Goal: Task Accomplishment & Management: Complete application form

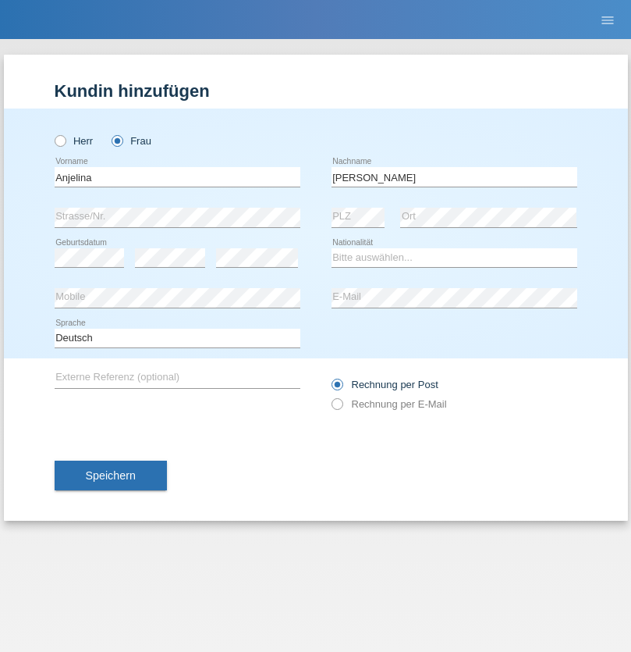
type input "[PERSON_NAME]"
select select "CH"
select select "en"
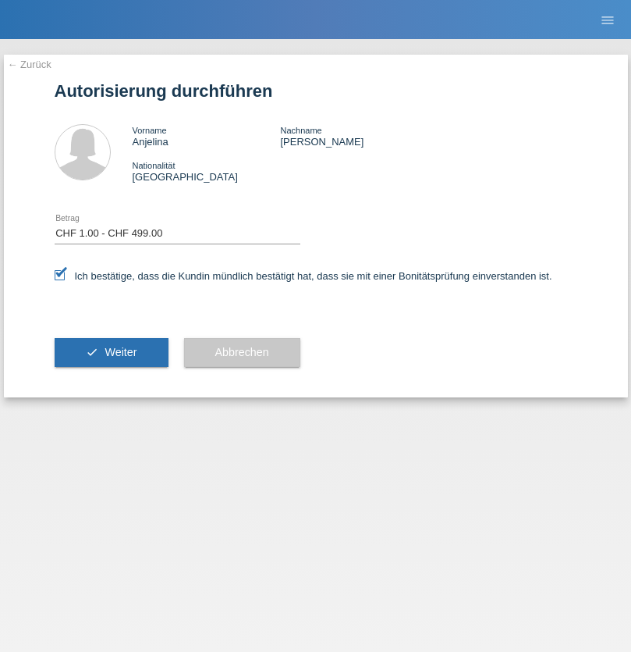
select select "1"
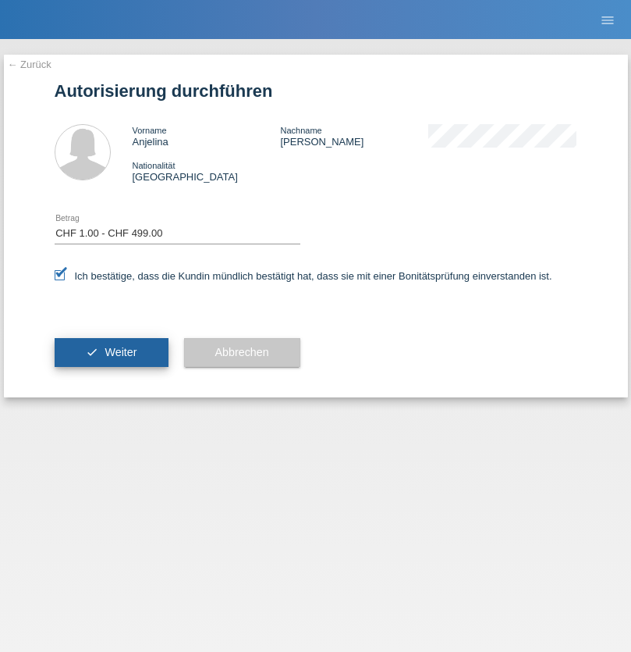
click at [111, 352] on span "Weiter" at bounding box center [121, 352] width 32 height 12
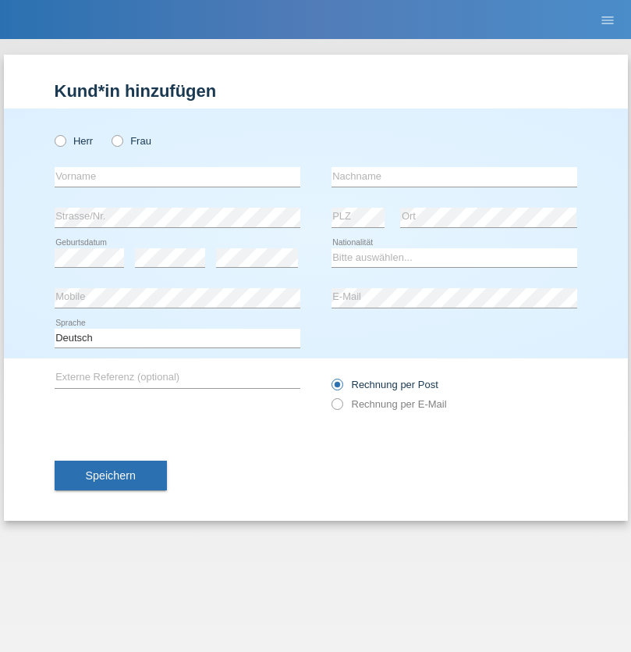
radio input "true"
click at [177, 176] on input "text" at bounding box center [178, 177] width 246 height 20
type input "Danilo"
click at [454, 176] on input "text" at bounding box center [455, 177] width 246 height 20
type input "Neto"
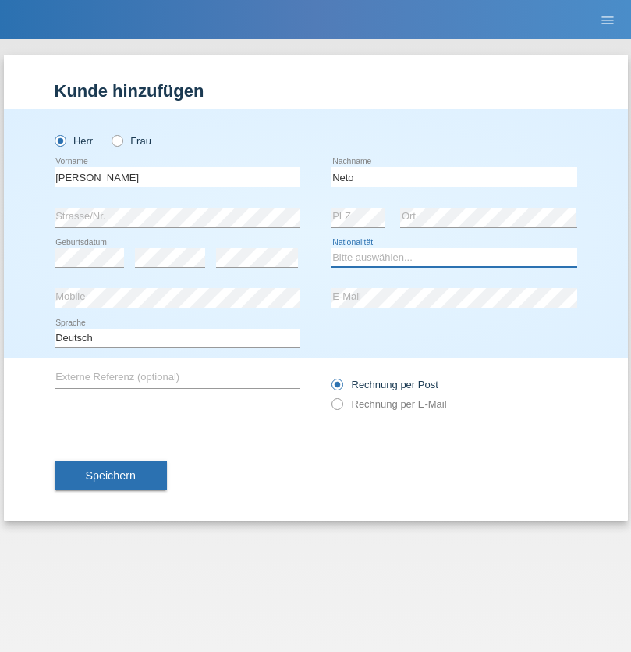
select select "CH"
radio input "true"
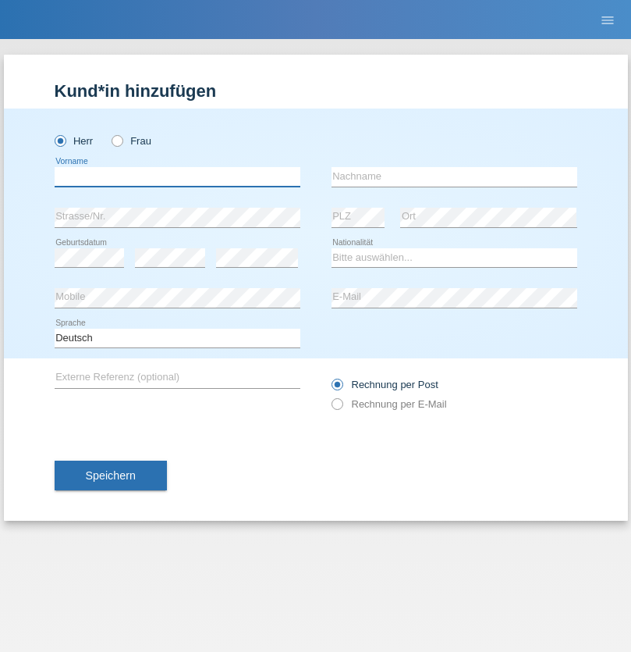
click at [177, 176] on input "text" at bounding box center [178, 177] width 246 height 20
type input "Nicolas"
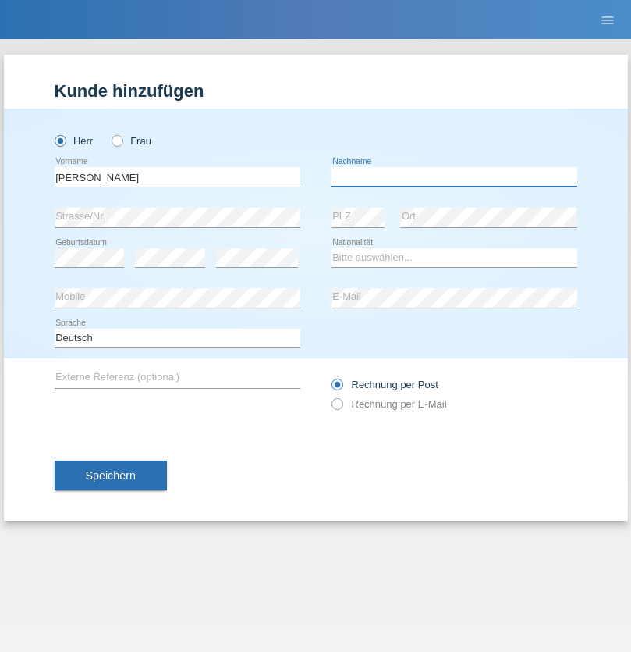
click at [454, 176] on input "text" at bounding box center [455, 177] width 246 height 20
type input "Meier"
select select "CH"
radio input "true"
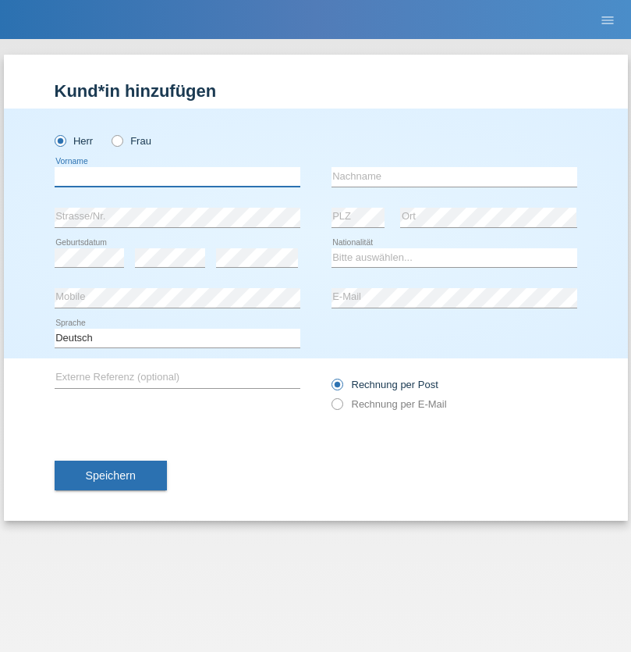
click at [177, 176] on input "text" at bounding box center [178, 177] width 246 height 20
type input "[PERSON_NAME]"
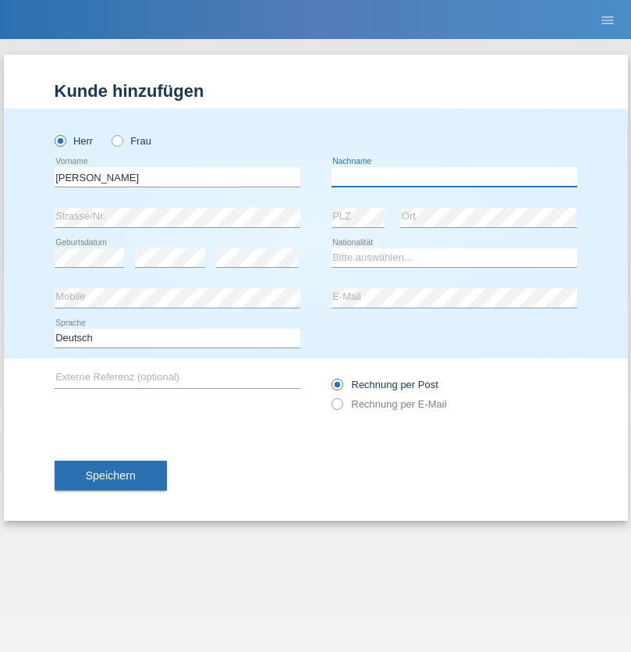
click at [454, 176] on input "text" at bounding box center [455, 177] width 246 height 20
type input "Nydegger"
select select "CH"
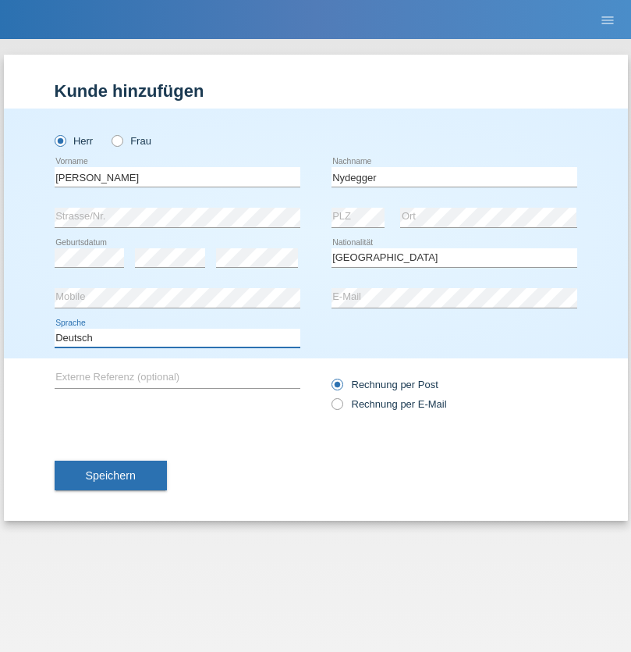
select select "en"
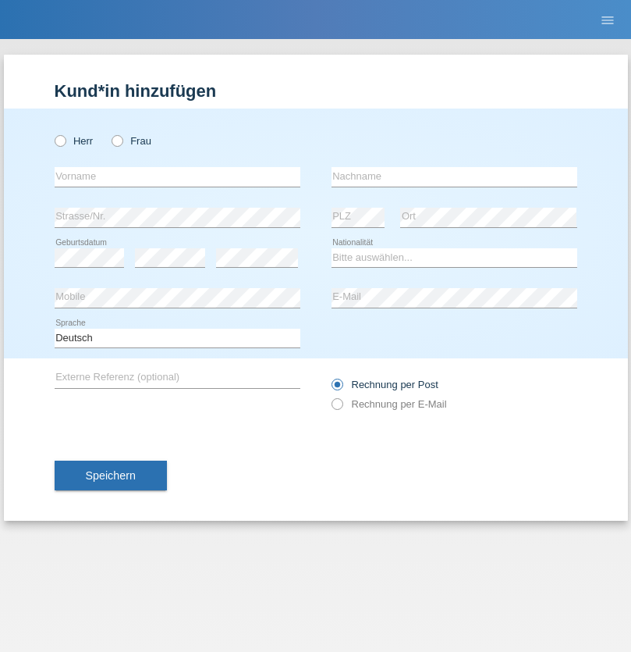
radio input "true"
click at [177, 176] on input "text" at bounding box center [178, 177] width 246 height 20
type input "Corinne"
click at [454, 176] on input "text" at bounding box center [455, 177] width 246 height 20
type input "Nydegger"
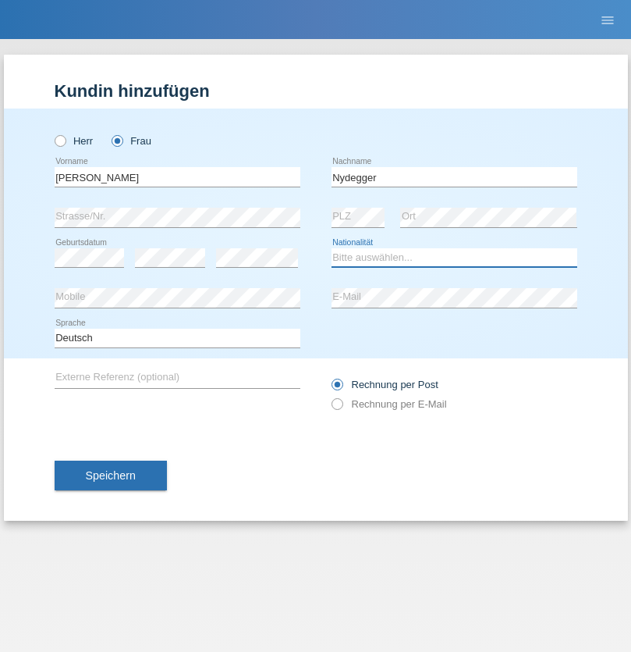
select select "CH"
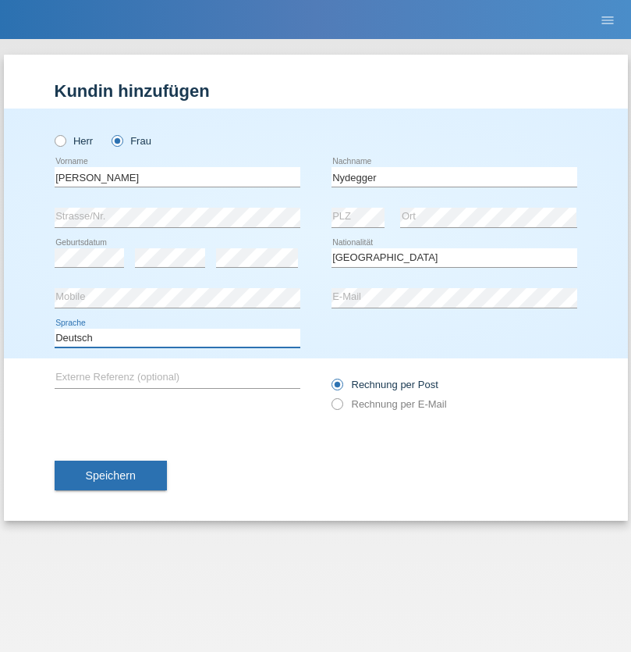
select select "en"
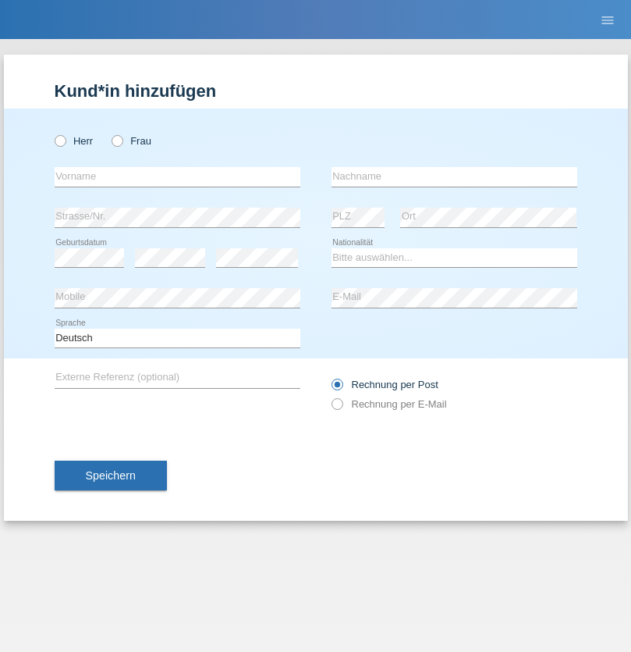
radio input "true"
click at [177, 176] on input "text" at bounding box center [178, 177] width 246 height 20
type input "Goekhan"
click at [454, 176] on input "text" at bounding box center [455, 177] width 246 height 20
type input "Akarsu"
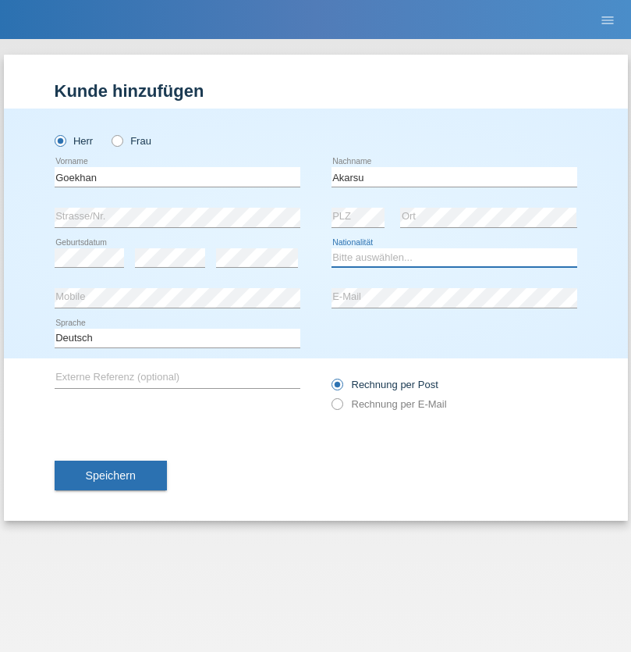
select select "AT"
select select "C"
select select "01"
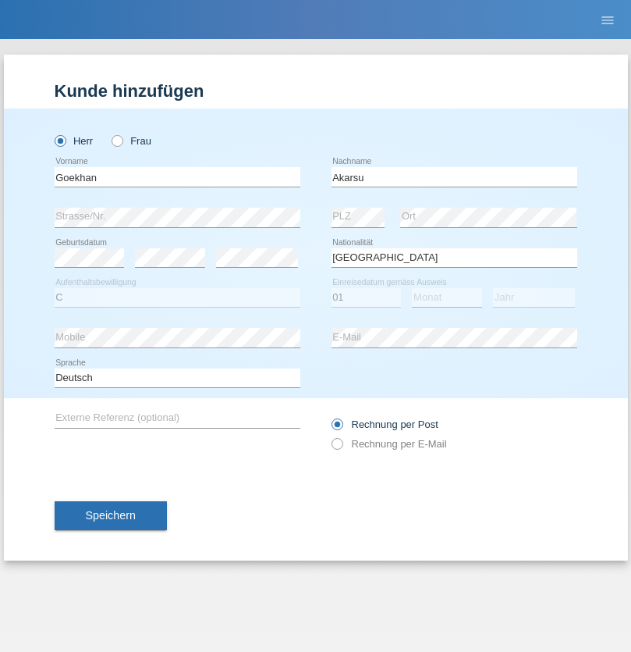
select select "05"
select select "2021"
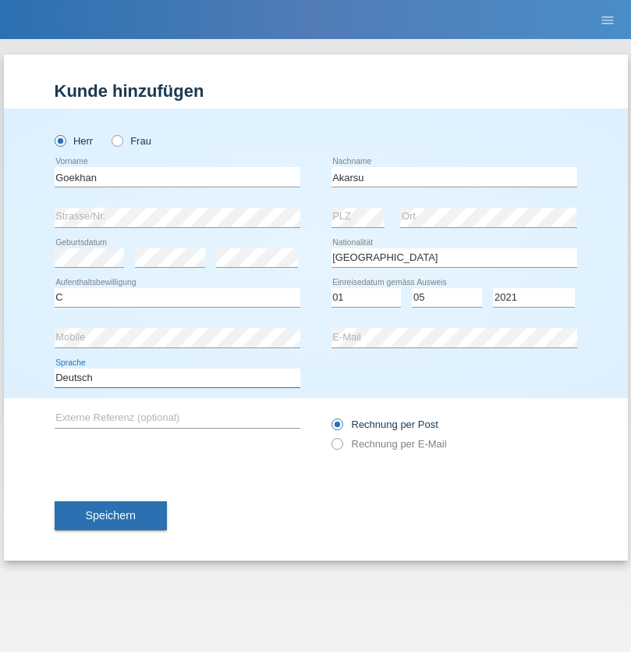
select select "en"
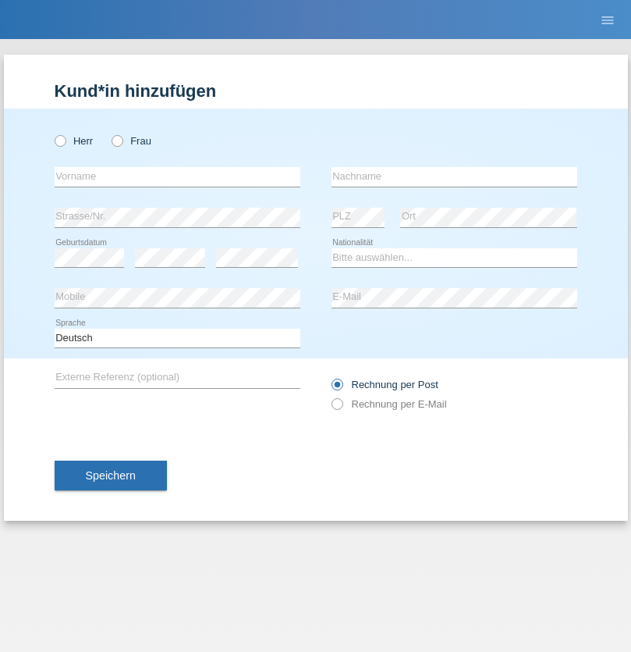
radio input "true"
click at [177, 176] on input "text" at bounding box center [178, 177] width 246 height 20
type input "Daniele"
click at [454, 176] on input "text" at bounding box center [455, 177] width 246 height 20
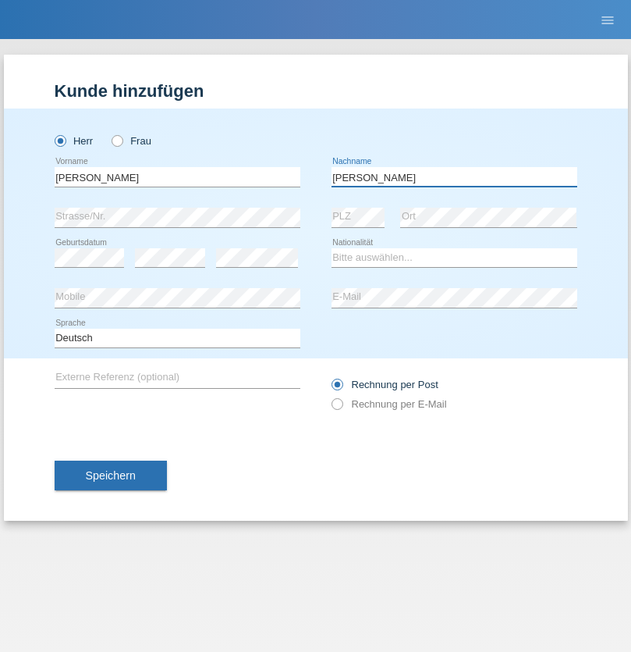
type input "Daniele"
select select "IT"
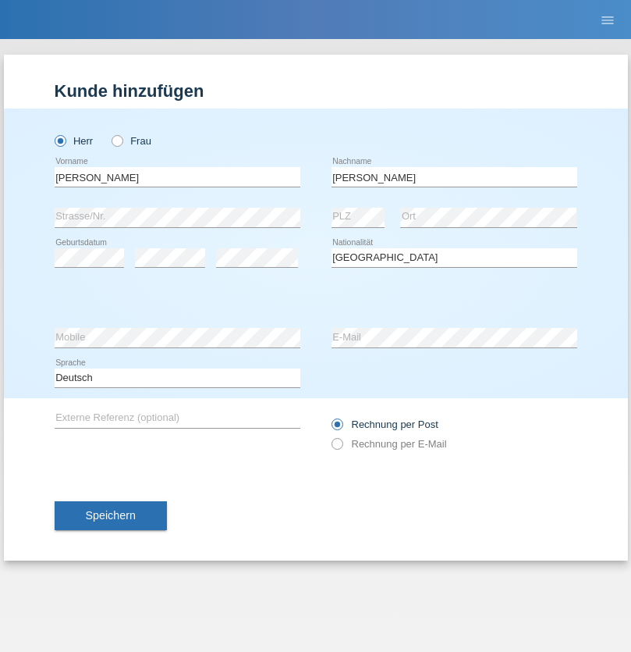
select select "C"
select select "22"
select select "06"
select select "1964"
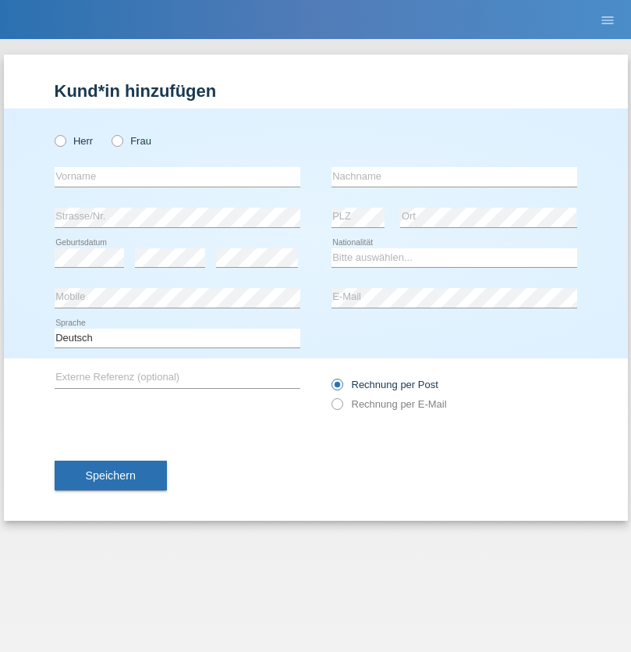
radio input "true"
click at [177, 176] on input "text" at bounding box center [178, 177] width 246 height 20
type input "[DATE]"
click at [454, 176] on input "text" at bounding box center [455, 177] width 246 height 20
type input "[PERSON_NAME]"
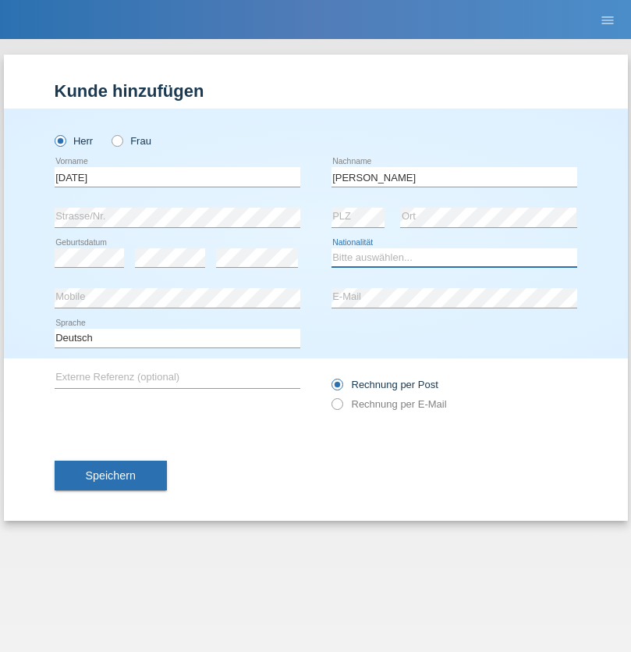
select select "IT"
select select "C"
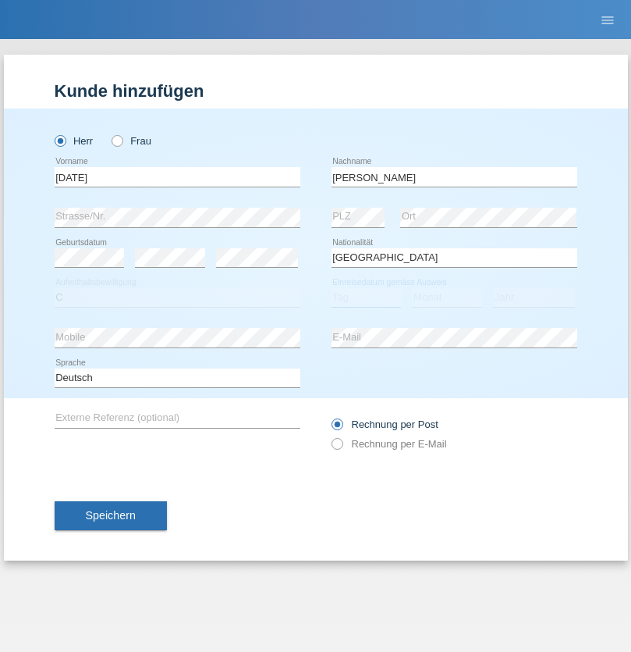
select select "01"
select select "05"
select select "2021"
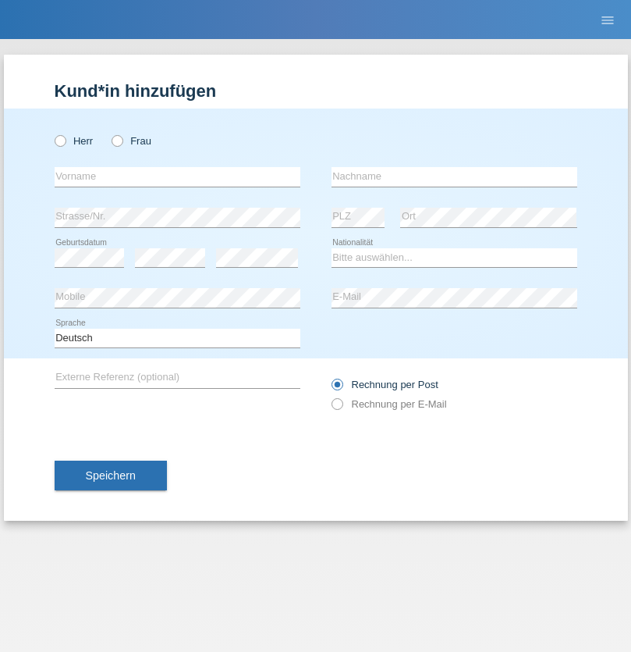
radio input "true"
click at [177, 176] on input "text" at bounding box center [178, 177] width 246 height 20
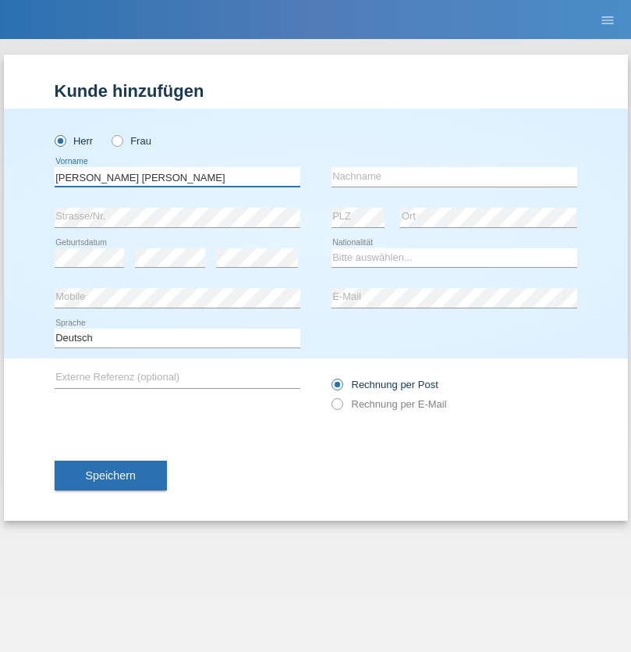
type input "Claudiu Marian"
click at [454, 176] on input "text" at bounding box center [455, 177] width 246 height 20
type input "Cislariu"
select select "CH"
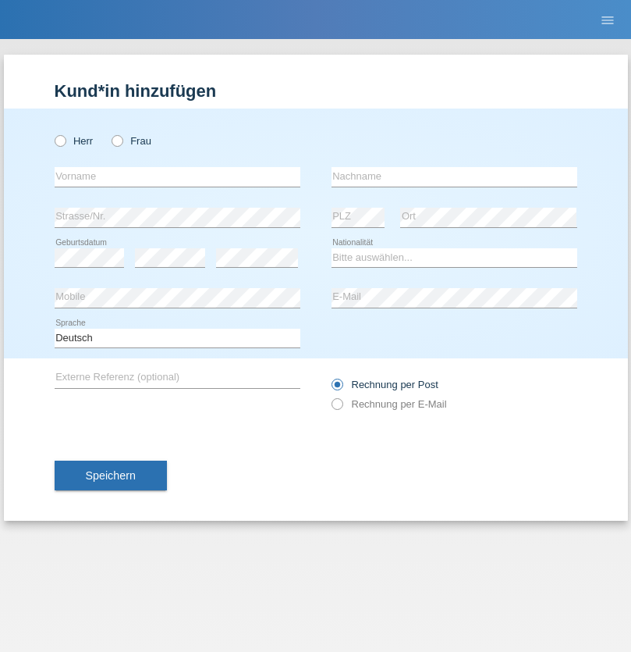
radio input "true"
select select "CH"
radio input "true"
click at [177, 176] on input "text" at bounding box center [178, 177] width 246 height 20
type input "Zsolt"
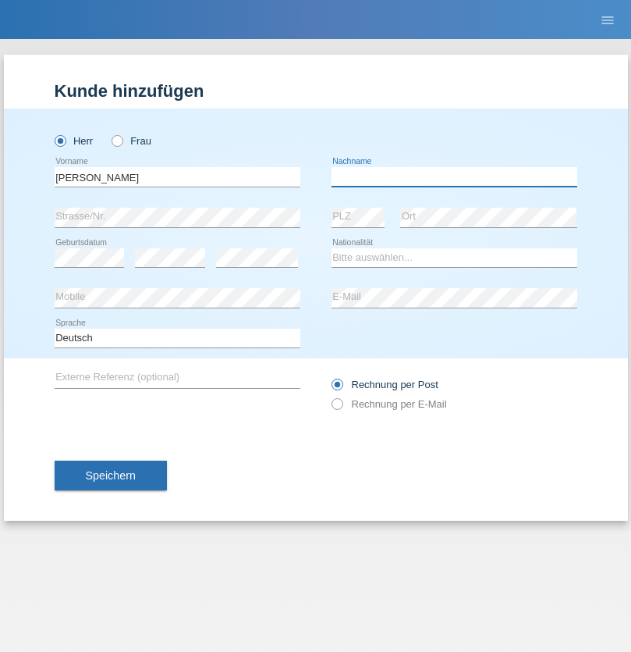
click at [454, 176] on input "text" at bounding box center [455, 177] width 246 height 20
type input "Kappelmayer"
select select "MG"
select select "C"
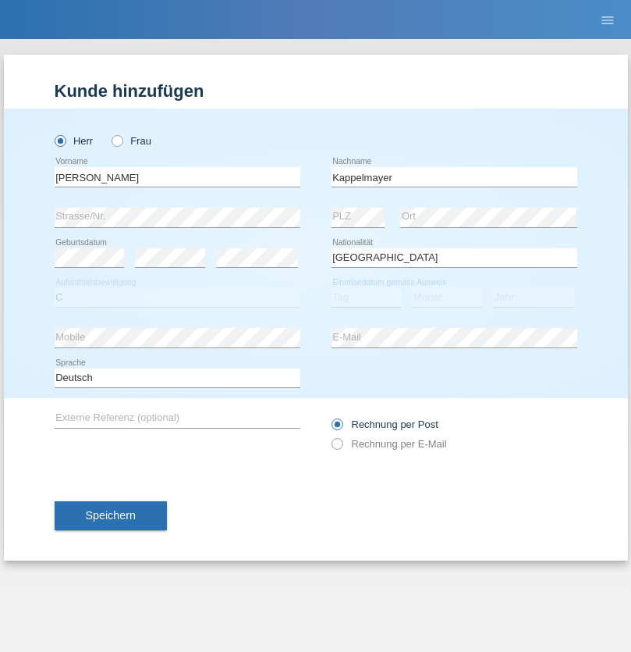
select select "31"
select select "08"
select select "2021"
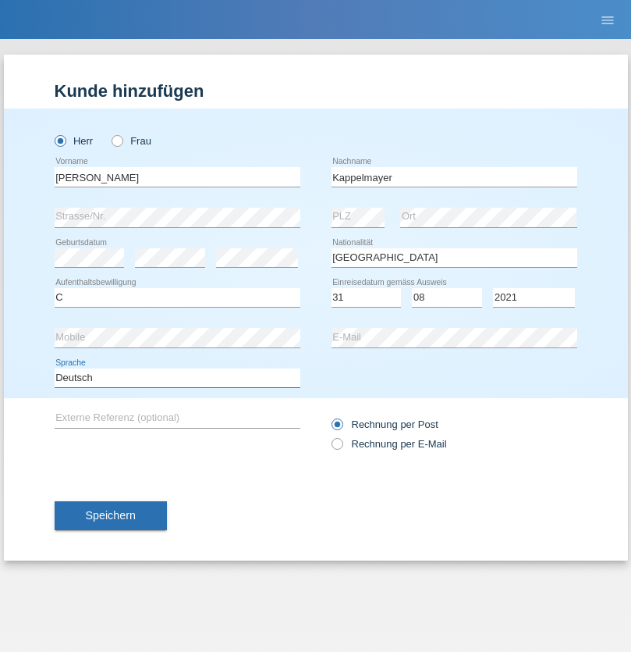
select select "en"
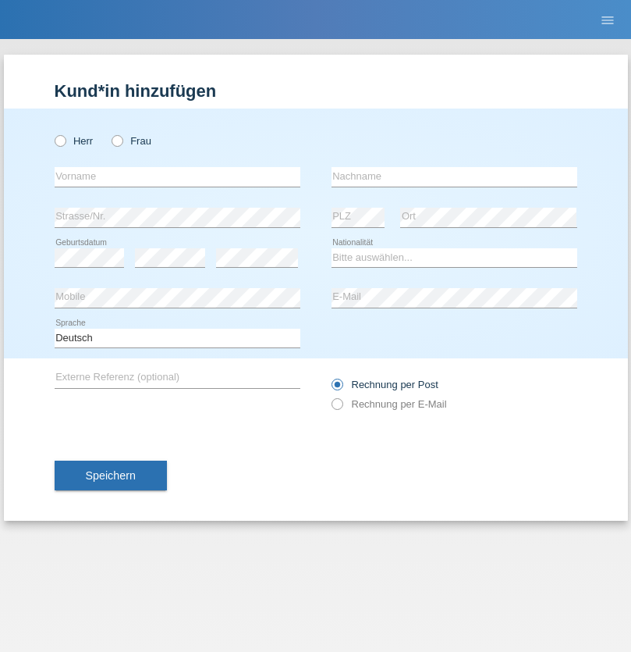
radio input "true"
click at [177, 176] on input "text" at bounding box center [178, 177] width 246 height 20
type input "firat"
click at [454, 176] on input "text" at bounding box center [455, 177] width 246 height 20
type input "kara"
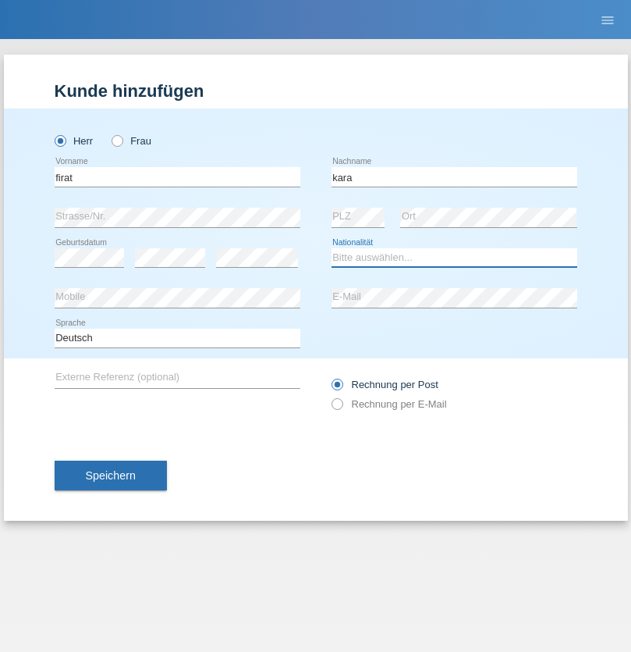
select select "CH"
radio input "true"
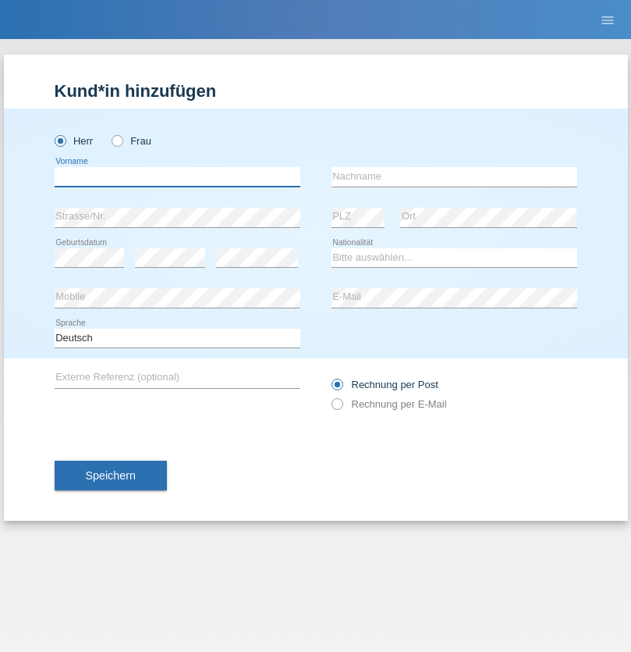
click at [177, 176] on input "text" at bounding box center [178, 177] width 246 height 20
type input "[PERSON_NAME]"
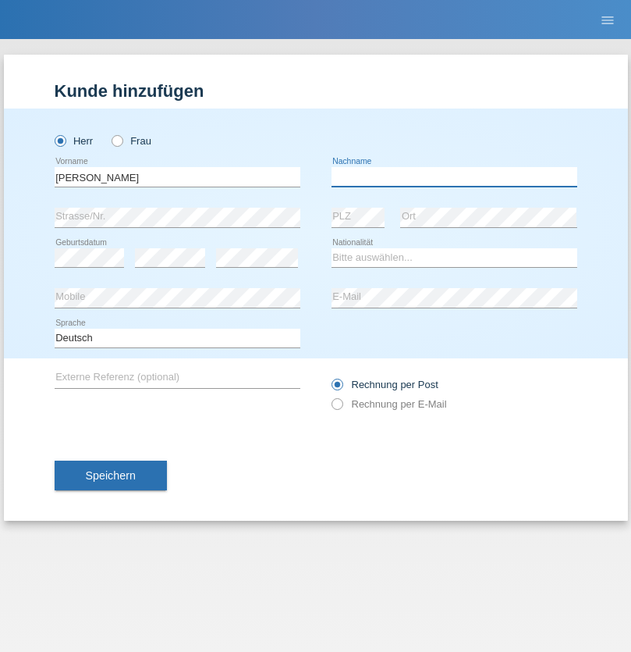
click at [454, 176] on input "text" at bounding box center [455, 177] width 246 height 20
type input "Panda nzinga"
select select "MN"
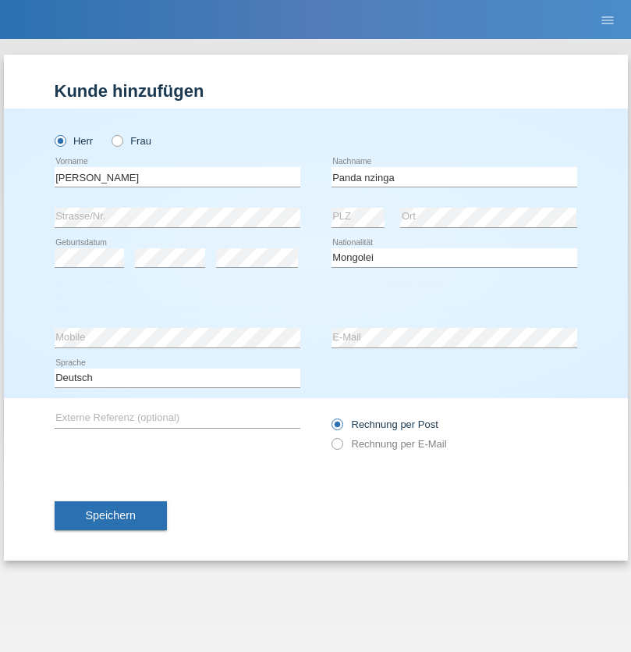
select select "C"
select select "28"
select select "11"
select select "2001"
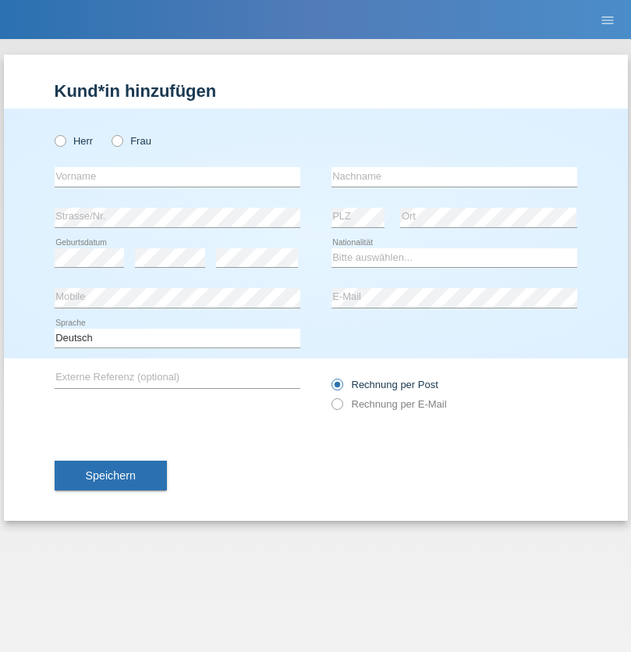
radio input "true"
select select "HU"
select select "C"
select select "30"
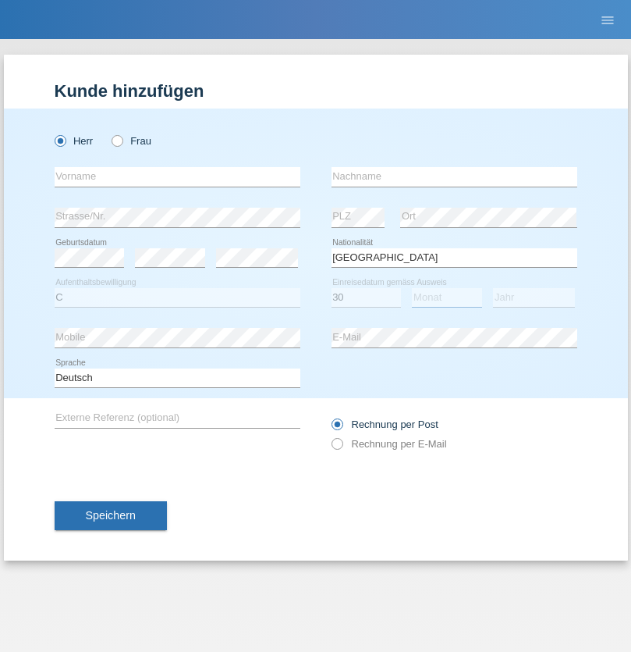
select select "10"
select select "2021"
